Goal: Task Accomplishment & Management: Complete application form

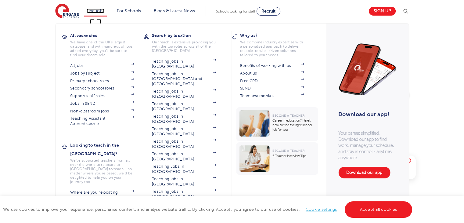
click at [98, 11] on link "Find jobs" at bounding box center [96, 11] width 18 height 5
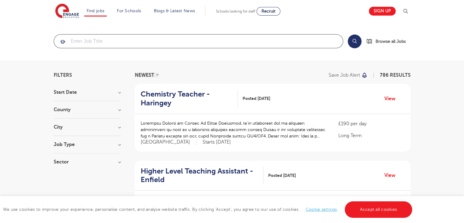
click at [129, 40] on input "search" at bounding box center [198, 40] width 289 height 13
click at [107, 108] on h3 "County" at bounding box center [87, 109] width 67 height 5
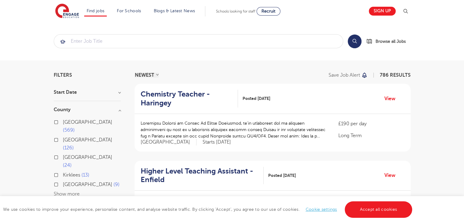
click at [63, 180] on label "East Sussex 9" at bounding box center [91, 184] width 57 height 8
click at [63, 182] on input "East Sussex 9" at bounding box center [65, 184] width 4 height 4
checkbox input "true"
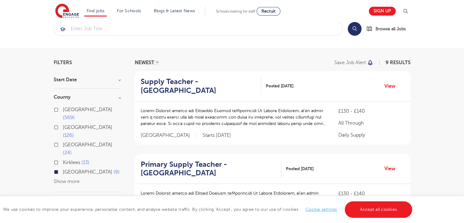
scroll to position [38, 0]
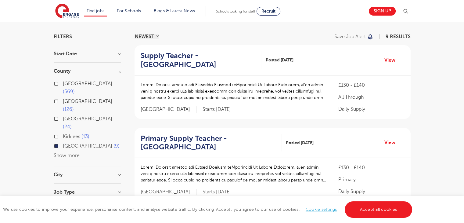
click at [70, 153] on button "Show more" at bounding box center [67, 155] width 26 height 5
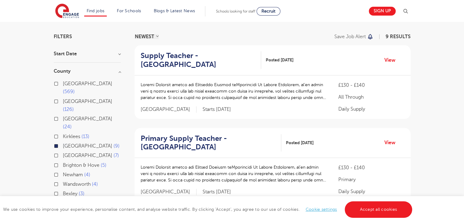
click at [63, 153] on input "West Sussex 7" at bounding box center [65, 155] width 4 height 4
click at [63, 161] on label "Brighton & Hove 5" at bounding box center [85, 165] width 44 height 8
click at [63, 162] on input "Brighton & Hove 5" at bounding box center [65, 164] width 4 height 4
checkbox input "true"
click at [63, 142] on label "East Sussex 9" at bounding box center [91, 146] width 57 height 8
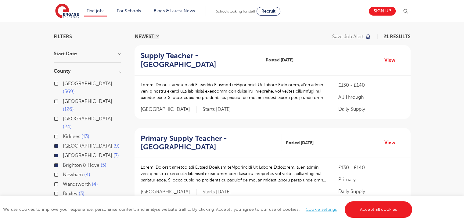
click at [63, 143] on input "East Sussex 9" at bounding box center [65, 145] width 4 height 4
checkbox input "false"
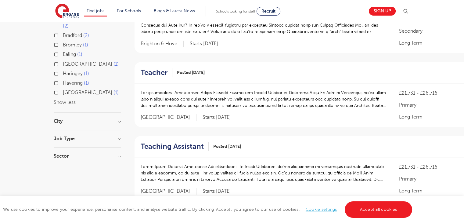
scroll to position [38, 0]
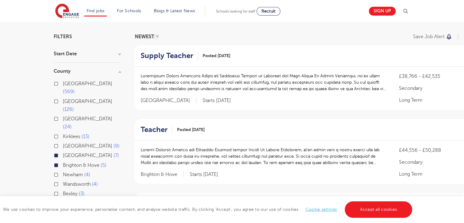
click at [56, 151] on div "West Sussex 7" at bounding box center [87, 155] width 67 height 9
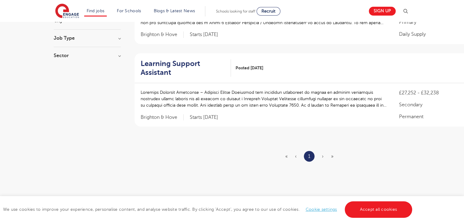
scroll to position [344, 0]
click at [164, 63] on h2 "Learning Support Assistant" at bounding box center [183, 68] width 85 height 18
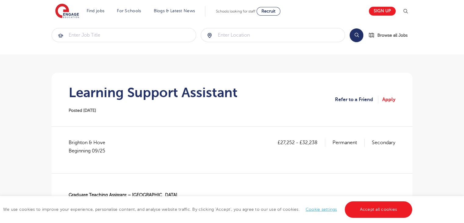
scroll to position [8, 0]
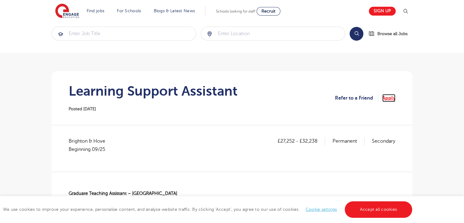
click at [392, 96] on link "Apply" at bounding box center [388, 98] width 13 height 8
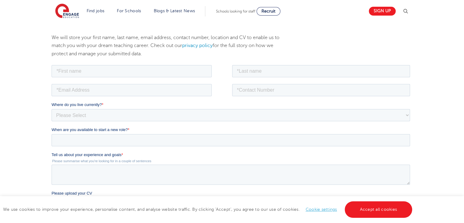
scroll to position [74, 0]
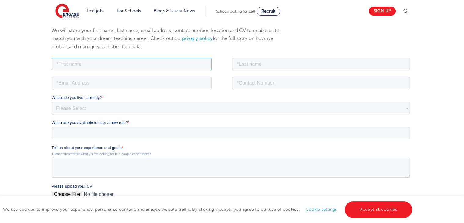
click at [131, 64] on input "text" at bounding box center [132, 64] width 160 height 12
type input "[PERSON_NAME]"
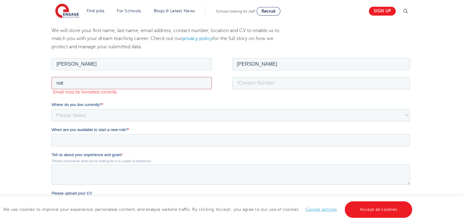
type input "[EMAIL_ADDRESS][DOMAIN_NAME]"
type input "07400614934"
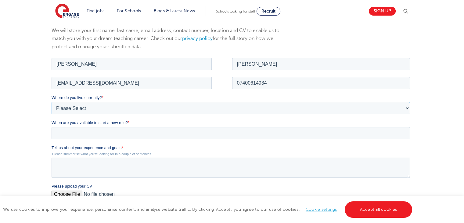
drag, startPoint x: 107, startPoint y: 113, endPoint x: 98, endPoint y: 108, distance: 10.1
click at [98, 108] on select "Please Select UK Canada Ireland Australia New Zealand Europe USA South Africa J…" at bounding box center [231, 108] width 359 height 12
select select "UK"
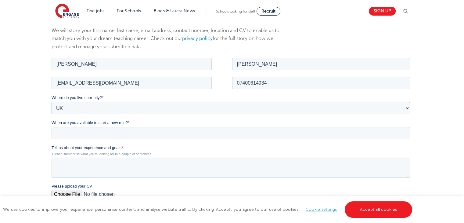
click at [52, 102] on select "Please Select UK Canada Ireland Australia New Zealand Europe USA South Africa J…" at bounding box center [231, 108] width 359 height 12
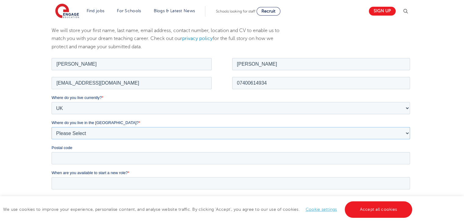
click at [78, 129] on select "Please Select Overseas Barnsley Bedfordshire Berkshire Bournemouth Bracknell Fo…" at bounding box center [231, 133] width 359 height 12
select select "[GEOGRAPHIC_DATA]"
click at [52, 127] on select "Please Select Overseas Barnsley Bedfordshire Berkshire Bournemouth Bracknell Fo…" at bounding box center [231, 133] width 359 height 12
click at [188, 162] on input "Postal code" at bounding box center [231, 158] width 359 height 12
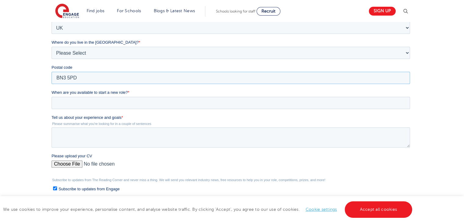
scroll to position [164, 0]
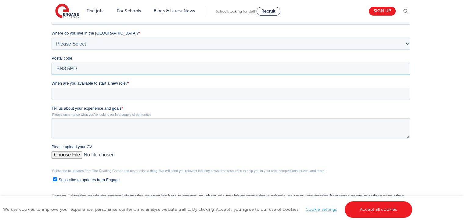
type input "BN3 5PD"
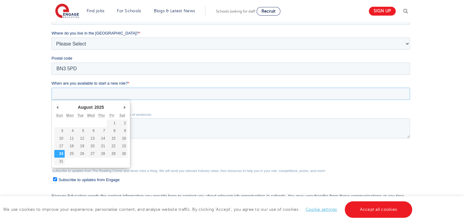
click at [172, 88] on input "When are you available to start a new role? *" at bounding box center [231, 94] width 359 height 12
type div "2025-08-24"
type input "2025/08/24"
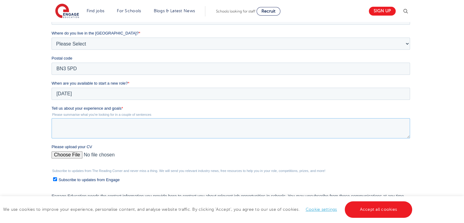
click at [140, 130] on textarea "Tell us about your experience and goals *" at bounding box center [231, 128] width 359 height 20
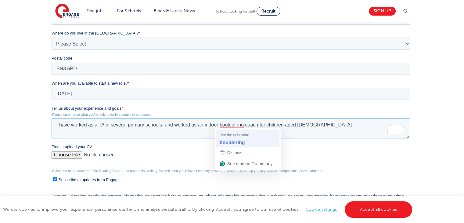
click at [233, 136] on span "Use the right word" at bounding box center [235, 135] width 30 height 6
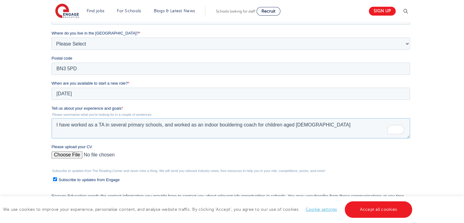
click at [312, 122] on textarea "I have worked as a TA in several primary schools, and worked as an indoor bould…" at bounding box center [231, 128] width 359 height 20
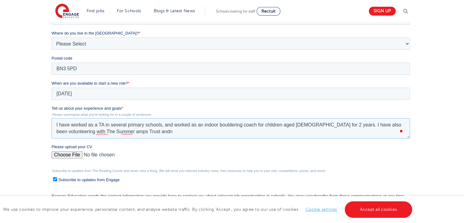
click at [95, 133] on textarea "I have worked as a TA in several primary schools, and worked as an indoor bould…" at bounding box center [231, 128] width 359 height 20
click at [135, 135] on textarea "I have worked as a TA in several primary schools, and worked as an indoor bould…" at bounding box center [231, 128] width 359 height 20
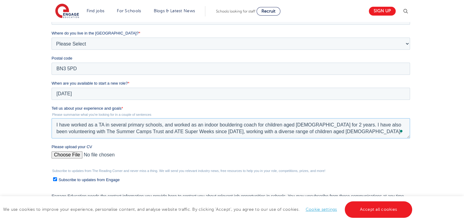
click at [320, 129] on textarea "I have worked as a TA in several primary schools, and worked as an indoor bould…" at bounding box center [231, 128] width 359 height 20
click at [302, 124] on textarea "I have worked as a TA in several primary schools, and worked as an indoor bould…" at bounding box center [231, 128] width 359 height 20
click at [353, 134] on textarea "I have worked as a TA in several primary schools, and worked as an indoor bould…" at bounding box center [231, 128] width 359 height 20
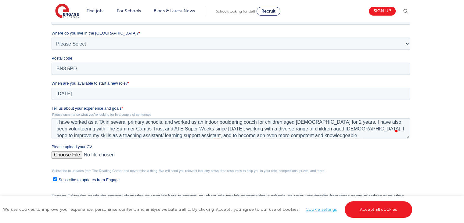
click at [224, 147] on label "Please upload your CV" at bounding box center [232, 147] width 361 height 6
click at [224, 151] on input "Please upload your CV" at bounding box center [231, 157] width 359 height 12
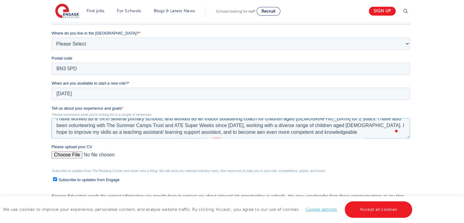
scroll to position [6, 0]
drag, startPoint x: 317, startPoint y: 134, endPoint x: 194, endPoint y: 129, distance: 123.4
click at [194, 129] on textarea "I have worked as a TA in several primary schools, and worked as an indoor bould…" at bounding box center [231, 128] width 359 height 20
drag, startPoint x: 384, startPoint y: 124, endPoint x: 367, endPoint y: 127, distance: 16.9
click at [367, 127] on textarea "I have worked as a TA in several primary schools, and worked as an indoor bould…" at bounding box center [231, 128] width 359 height 20
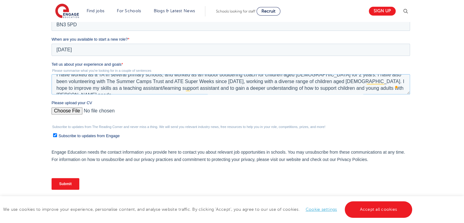
scroll to position [209, 0]
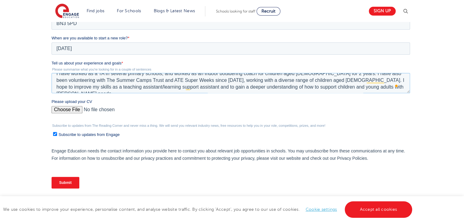
type textarea "I have worked as a TA in several primary schools, and worked as an indoor bould…"
